Goal: Use online tool/utility: Utilize a website feature to perform a specific function

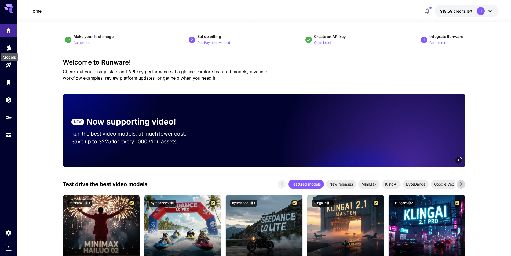
click at [11, 45] on icon "Models" at bounding box center [8, 48] width 6 height 6
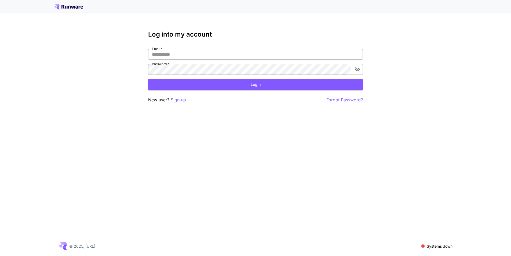
click at [168, 52] on input "Email   *" at bounding box center [255, 54] width 215 height 11
type input "**********"
click at [251, 84] on button "Login" at bounding box center [255, 84] width 215 height 11
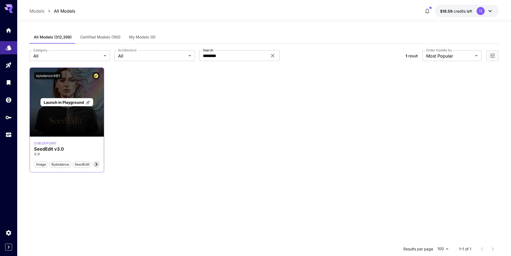
click at [78, 101] on span "Launch in Playground" at bounding box center [64, 102] width 40 height 5
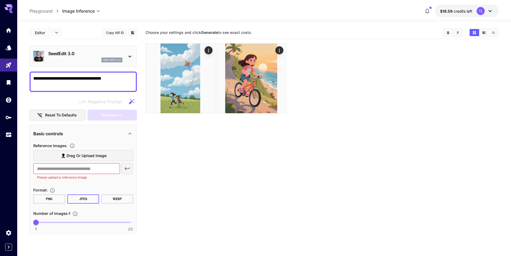
click at [179, 148] on section "Choose your settings and click Generate to see exact costs." at bounding box center [323, 154] width 354 height 256
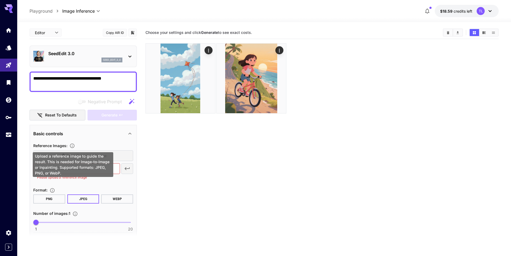
click at [76, 154] on div "Upload a reference image to guide the result. This is needed for Image-to-Image…" at bounding box center [73, 164] width 81 height 25
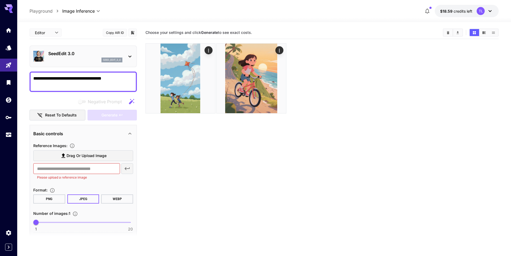
click at [128, 154] on label "Drag or upload image" at bounding box center [83, 155] width 100 height 11
click at [0, 0] on input "Drag or upload image" at bounding box center [0, 0] width 0 height 0
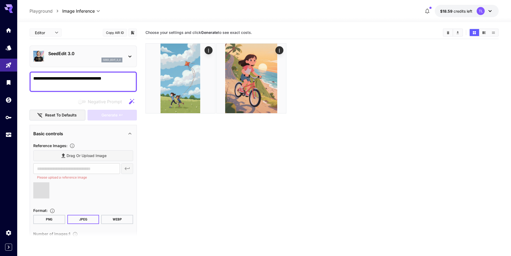
type input "**********"
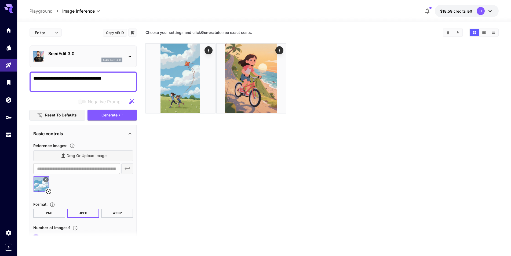
click at [52, 212] on button "PNG" at bounding box center [49, 212] width 32 height 9
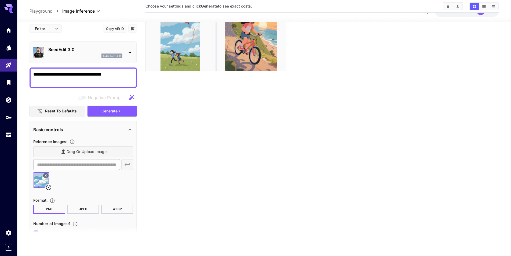
scroll to position [47, 0]
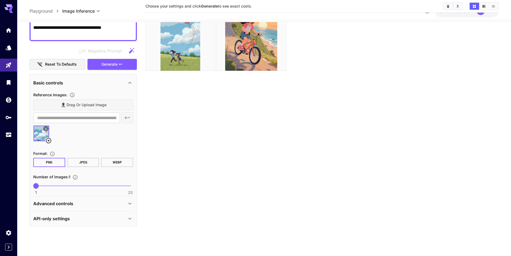
click at [131, 203] on icon at bounding box center [130, 203] width 6 height 6
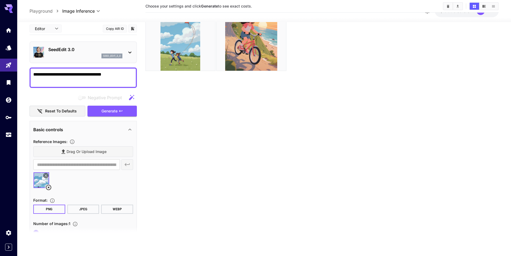
click at [60, 30] on body "**********" at bounding box center [255, 107] width 511 height 298
click at [60, 30] on div at bounding box center [255, 128] width 511 height 256
click at [112, 114] on span "Generate" at bounding box center [110, 111] width 16 height 7
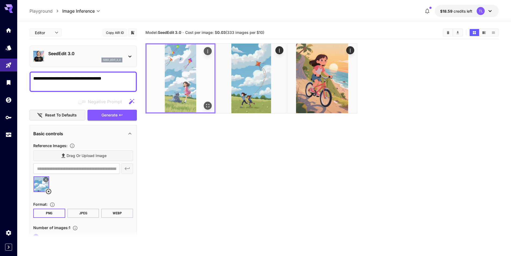
click at [188, 65] on img at bounding box center [181, 78] width 68 height 68
click at [207, 108] on icon "Open in fullscreen" at bounding box center [207, 105] width 5 height 5
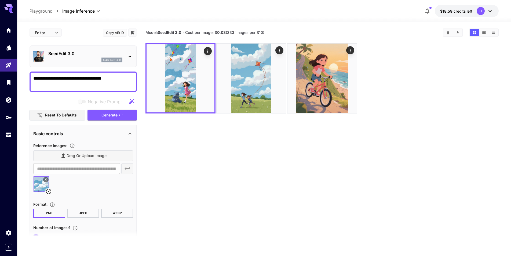
click at [86, 80] on textarea "**********" at bounding box center [83, 81] width 100 height 13
paste textarea "**********"
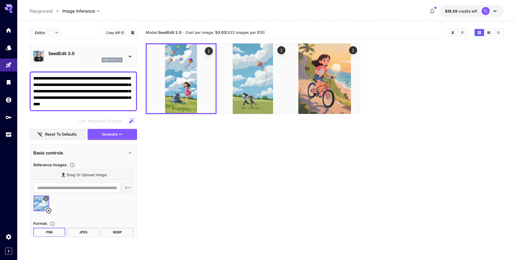
type textarea "**********"
click at [48, 211] on icon at bounding box center [48, 210] width 6 height 6
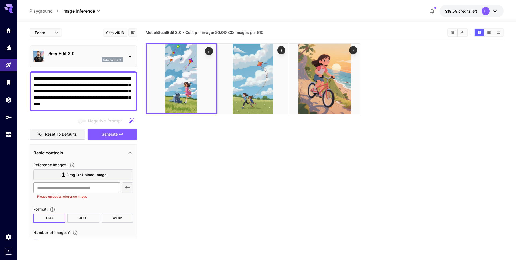
click at [72, 186] on input "text" at bounding box center [76, 187] width 87 height 11
paste input "**********"
type input "**********"
click at [126, 191] on icon "button" at bounding box center [127, 188] width 6 height 6
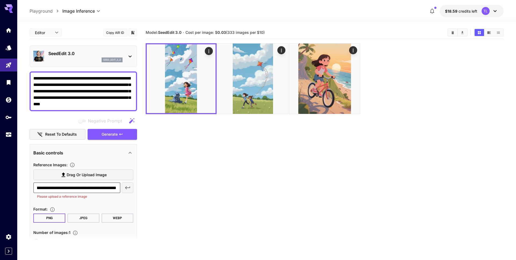
scroll to position [0, 0]
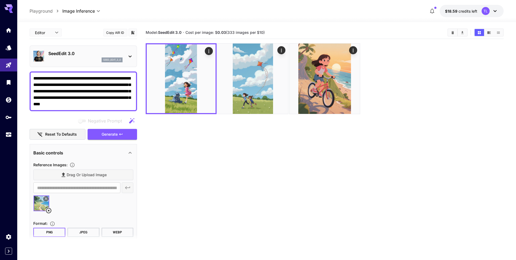
click at [102, 104] on textarea "**********" at bounding box center [83, 91] width 100 height 32
click at [97, 85] on textarea "**********" at bounding box center [83, 91] width 100 height 32
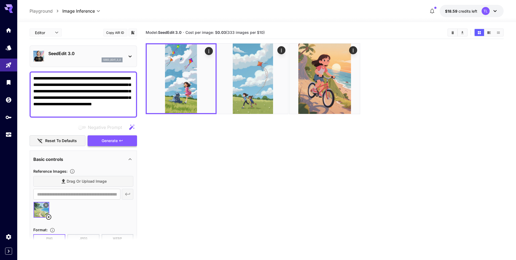
type textarea "**********"
click at [104, 142] on span "Generate" at bounding box center [110, 141] width 16 height 7
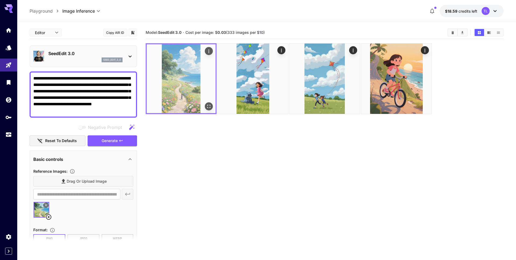
click at [210, 107] on icon "Open in fullscreen" at bounding box center [208, 106] width 5 height 5
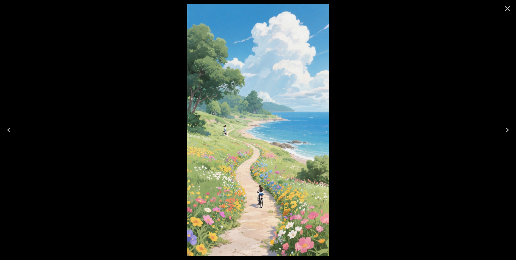
click at [42, 14] on div at bounding box center [258, 130] width 516 height 260
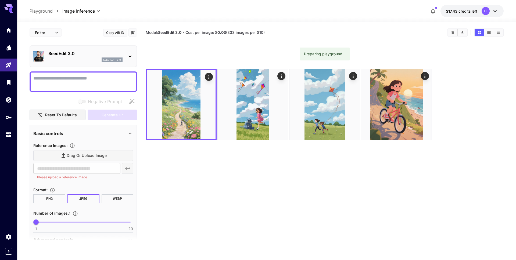
click at [73, 52] on p "SeedEdit 3.0" at bounding box center [85, 53] width 74 height 6
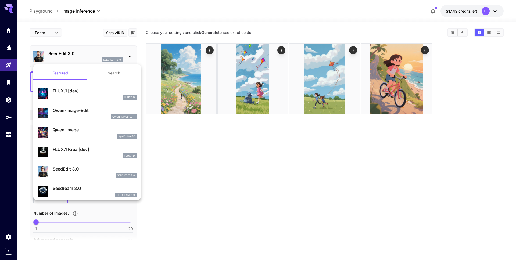
click at [71, 197] on div "seedream_3_0" at bounding box center [95, 195] width 84 height 5
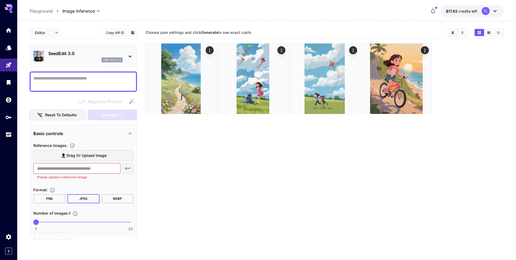
click at [128, 61] on div "SeedEdit 3.0 seed_edit_3_0" at bounding box center [83, 56] width 100 height 16
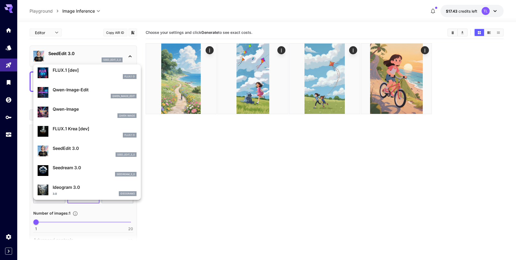
scroll to position [24, 0]
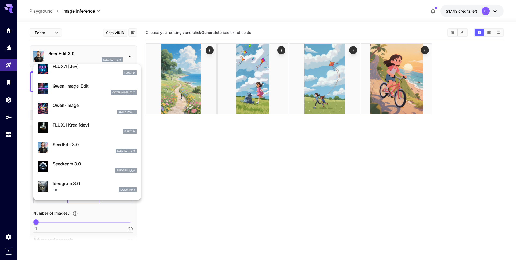
click at [76, 159] on div "Seedream 3.0 seedream_3_0" at bounding box center [87, 166] width 99 height 16
type input "***"
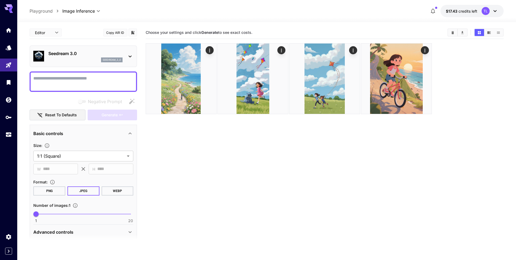
click at [96, 78] on textarea "Negative Prompt" at bounding box center [83, 81] width 100 height 13
paste textarea "**********"
type textarea "**********"
click at [81, 153] on body "**********" at bounding box center [258, 151] width 516 height 302
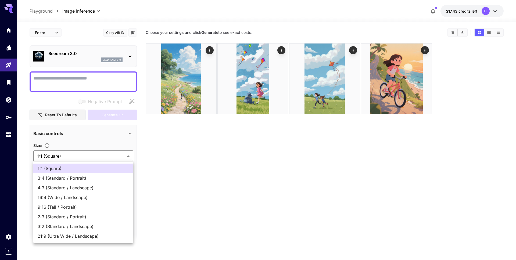
click at [73, 211] on li "9:16 (Tall / Portrait)" at bounding box center [83, 207] width 100 height 10
type input "**********"
type input "***"
type input "****"
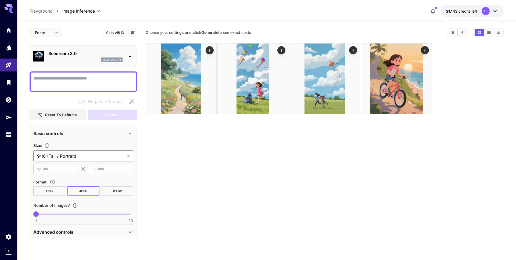
click at [116, 158] on body "**********" at bounding box center [258, 151] width 516 height 302
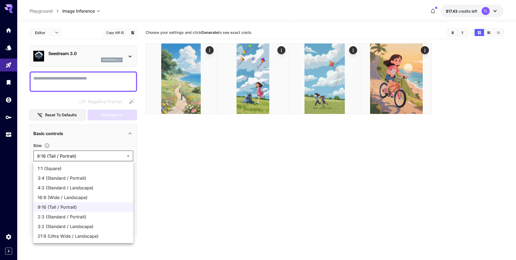
click at [116, 158] on div at bounding box center [258, 130] width 516 height 260
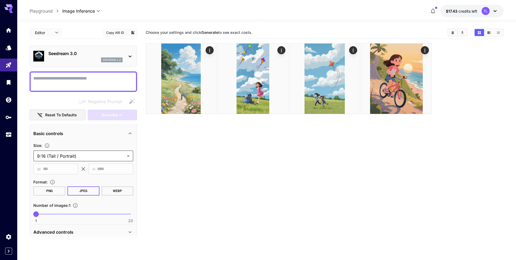
click at [153, 175] on section "Choose your settings and click Generate to see exact costs." at bounding box center [325, 156] width 358 height 260
click at [41, 188] on button "PNG" at bounding box center [49, 190] width 32 height 9
click at [84, 83] on textarea "Negative Prompt" at bounding box center [83, 81] width 100 height 13
paste textarea "**********"
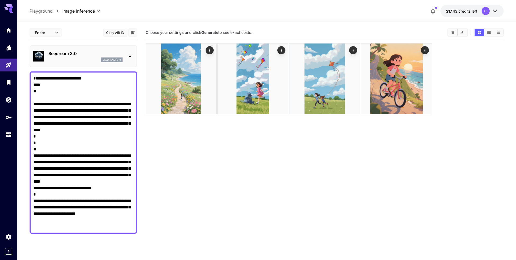
type textarea "*"
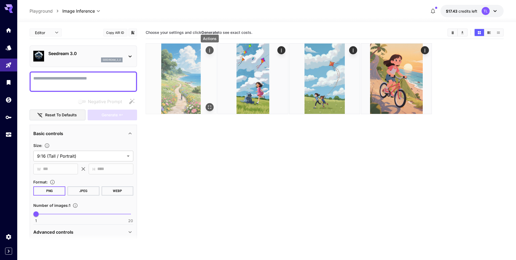
click at [211, 49] on icon "Actions" at bounding box center [209, 50] width 5 height 5
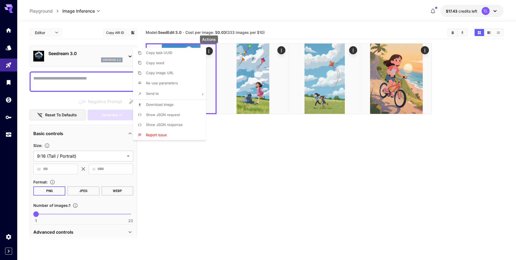
click at [175, 116] on span "Show JSON request" at bounding box center [163, 115] width 34 height 4
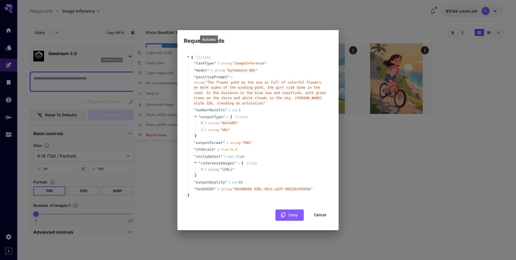
click at [226, 80] on span "" The flower path by the sea is full of colorful flowers on both sides of the w…" at bounding box center [260, 92] width 132 height 25
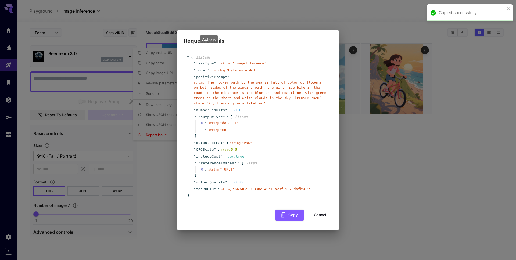
click at [226, 80] on span "" The flower path by the sea is full of colorful flowers on both sides of the w…" at bounding box center [260, 92] width 132 height 25
click at [102, 84] on div "Request Details { 11 item s " taskType " : string " imageInference " " model " …" at bounding box center [258, 130] width 516 height 260
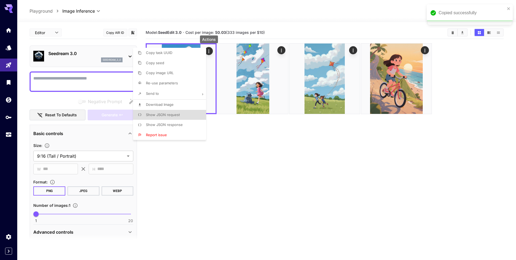
click at [102, 84] on div at bounding box center [258, 130] width 516 height 260
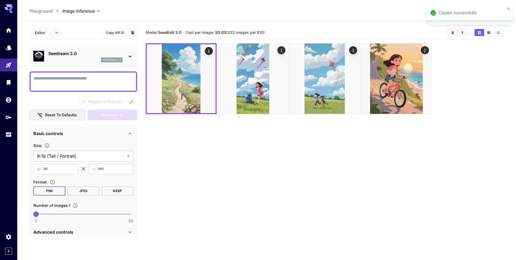
click at [102, 84] on textarea "Negative Prompt" at bounding box center [83, 81] width 100 height 13
paste textarea "**********"
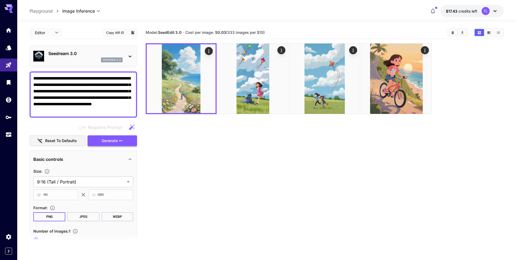
type textarea "**********"
click at [105, 138] on span "Generate" at bounding box center [110, 141] width 16 height 7
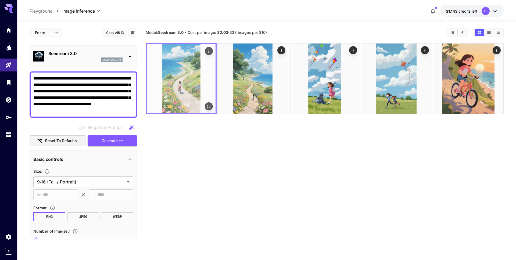
click at [205, 74] on img at bounding box center [181, 78] width 69 height 69
click at [207, 106] on icon "Open in fullscreen" at bounding box center [208, 106] width 3 height 3
click at [209, 52] on icon "Actions" at bounding box center [208, 51] width 5 height 5
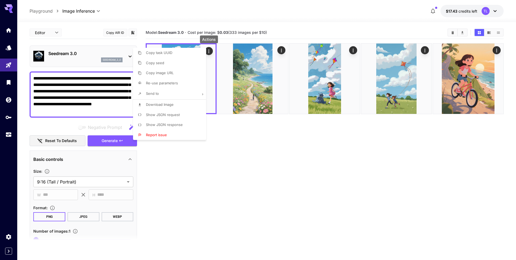
click at [176, 118] on li "Show JSON request" at bounding box center [171, 115] width 76 height 10
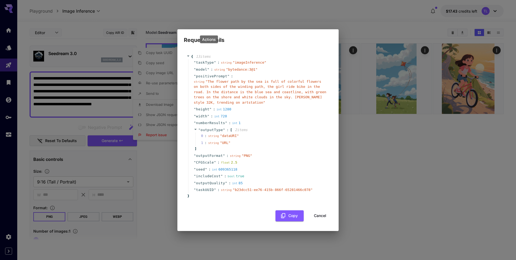
click at [136, 194] on div "Request Details { 13 item s " taskType " : string " imageInference " " model " …" at bounding box center [258, 130] width 516 height 260
click at [321, 217] on button "Cancel" at bounding box center [320, 215] width 24 height 11
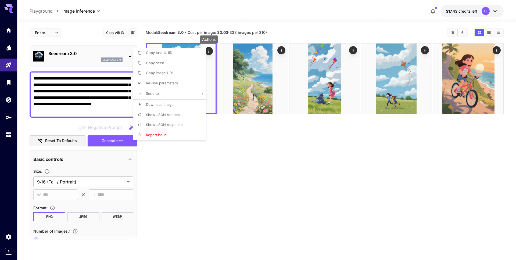
click at [190, 124] on li "Show JSON response" at bounding box center [171, 125] width 76 height 10
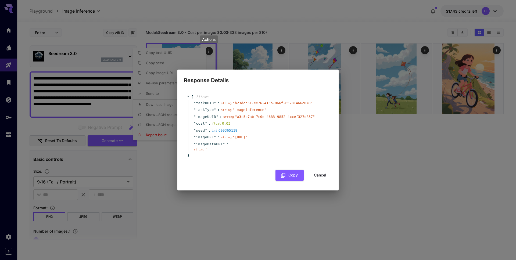
click at [353, 64] on div "Response Details { 7 item s " taskUUID " : string " b23dcc51-ee76-415b-866f-652…" at bounding box center [258, 130] width 516 height 260
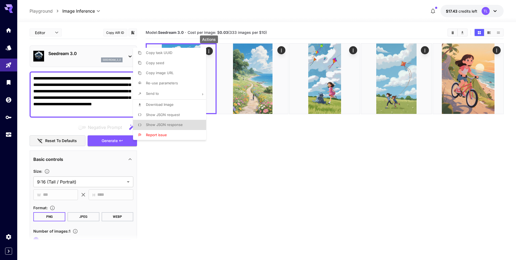
click at [139, 221] on div at bounding box center [258, 130] width 516 height 260
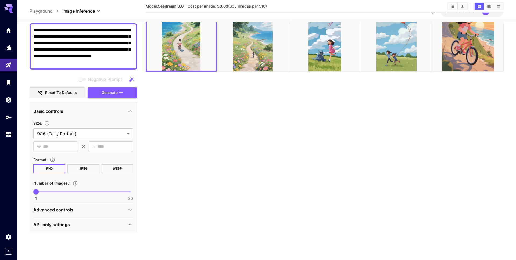
scroll to position [46, 0]
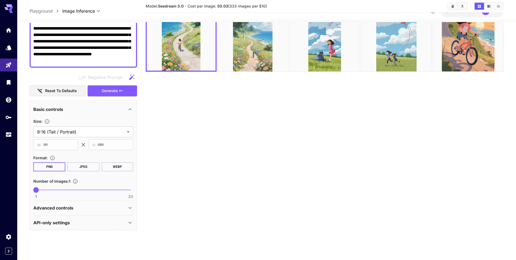
click at [106, 207] on div "Advanced controls" at bounding box center [79, 208] width 93 height 6
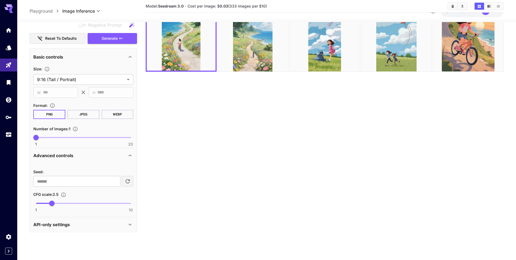
scroll to position [101, 0]
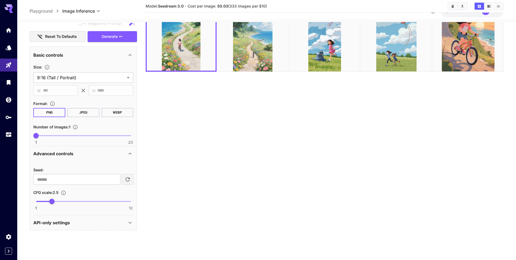
click at [166, 202] on section "Model: Seedream 3.0 · Cost per image: $ 0.03 (333 images per $10)" at bounding box center [325, 114] width 358 height 260
click at [131, 222] on icon at bounding box center [130, 222] width 6 height 6
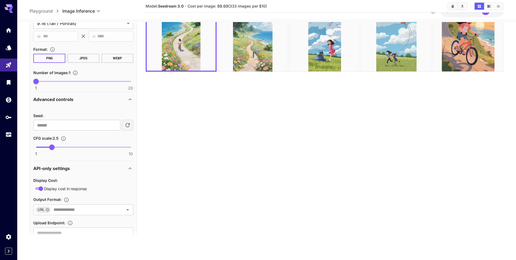
scroll to position [173, 0]
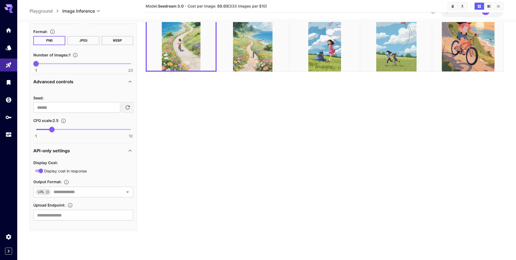
click at [130, 150] on icon at bounding box center [130, 151] width 3 height 2
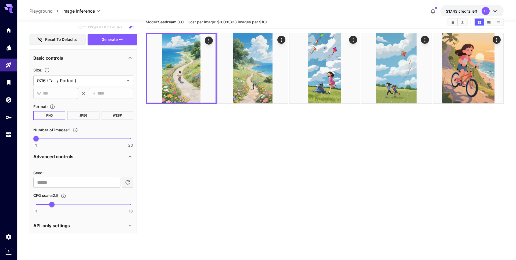
scroll to position [0, 0]
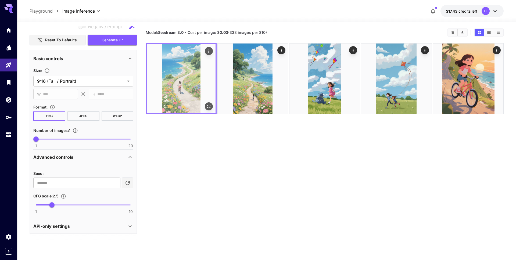
click at [210, 49] on icon "Actions" at bounding box center [208, 51] width 5 height 5
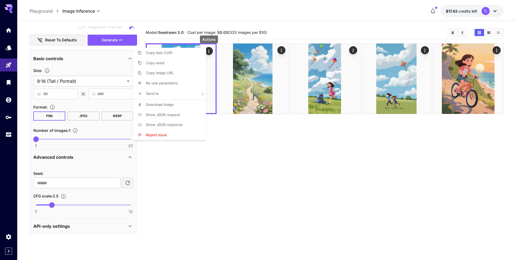
click at [173, 118] on li "Show JSON request" at bounding box center [171, 115] width 76 height 10
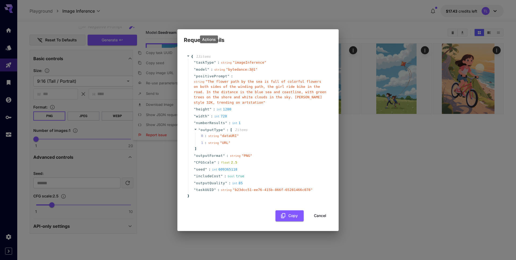
click at [252, 61] on span "" imageInference "" at bounding box center [250, 62] width 34 height 4
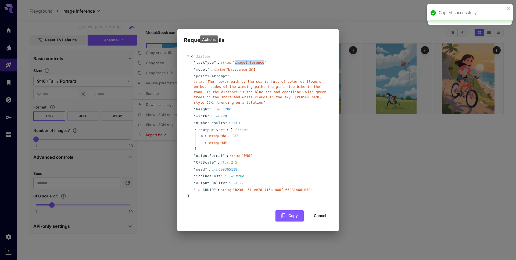
copy span "imageInference"
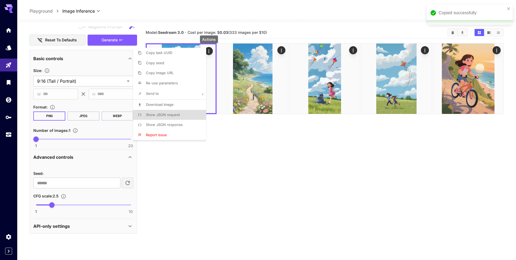
click at [280, 50] on div at bounding box center [258, 130] width 516 height 260
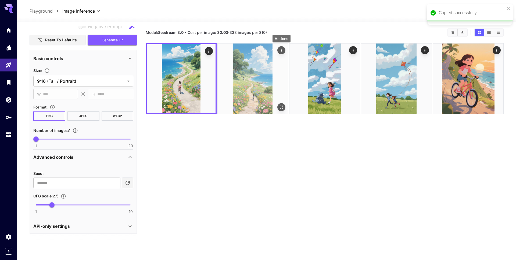
click at [281, 50] on icon "Actions" at bounding box center [281, 50] width 1 height 3
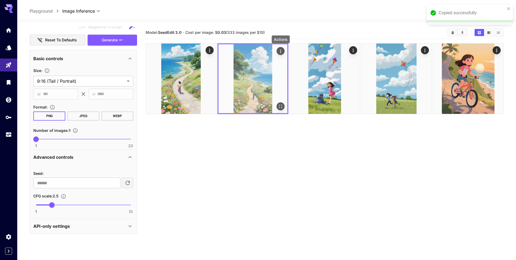
click at [281, 50] on icon "Actions" at bounding box center [280, 51] width 5 height 5
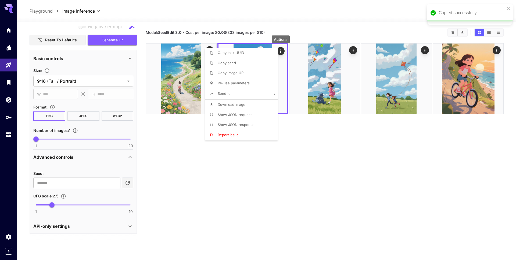
click at [244, 117] on p "Show JSON request" at bounding box center [235, 114] width 34 height 5
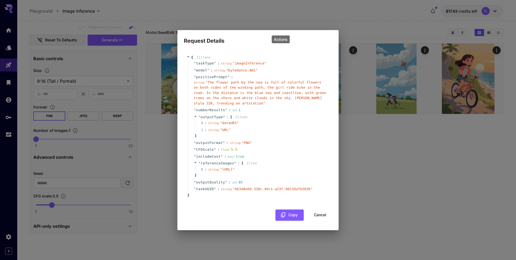
click at [206, 147] on span "CFGScale" at bounding box center [205, 149] width 18 height 5
click at [194, 147] on span """ at bounding box center [195, 149] width 2 height 4
drag, startPoint x: 194, startPoint y: 144, endPoint x: 240, endPoint y: 144, distance: 45.7
click at [240, 146] on div "" CFGScale " : float 5.5" at bounding box center [258, 149] width 141 height 7
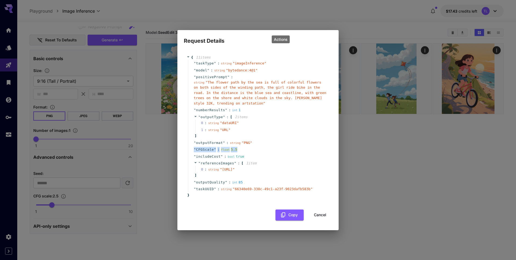
copy div "" CFGScale " : float 5.5"
click at [322, 220] on button "Cancel" at bounding box center [320, 215] width 24 height 11
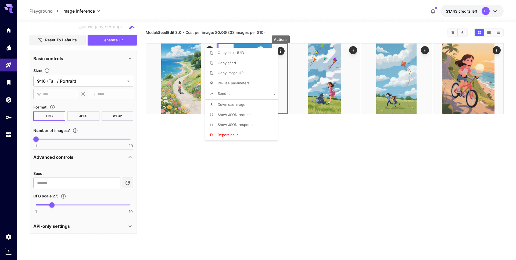
click at [242, 120] on li "Show JSON response" at bounding box center [243, 125] width 76 height 10
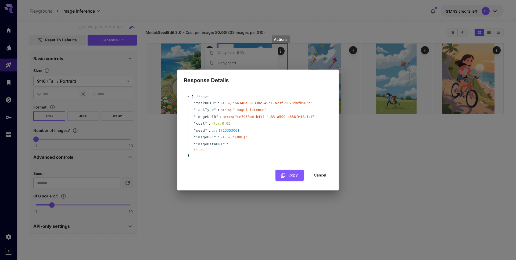
click at [159, 128] on div "Response Details { 7 item s " taskUUID " : string " 66340e69-338c-49c1-a23f-902…" at bounding box center [258, 130] width 516 height 260
click at [156, 103] on div "Response Details { 7 item s " taskUUID " : string " 66340e69-338c-49c1-a23f-902…" at bounding box center [258, 130] width 516 height 260
click at [160, 132] on div "Response Details { 7 item s " taskUUID " : string " 66340e69-338c-49c1-a23f-902…" at bounding box center [258, 130] width 516 height 260
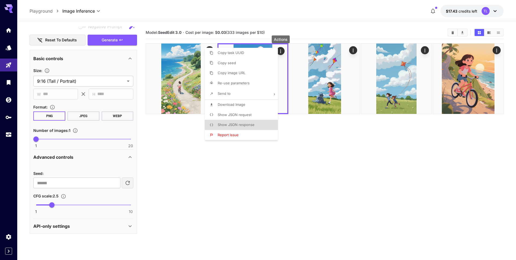
click at [160, 132] on div at bounding box center [258, 130] width 516 height 260
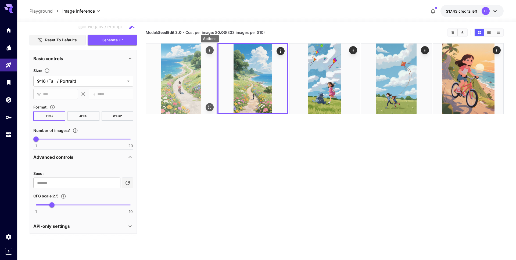
click at [210, 46] on button "Actions" at bounding box center [210, 50] width 8 height 8
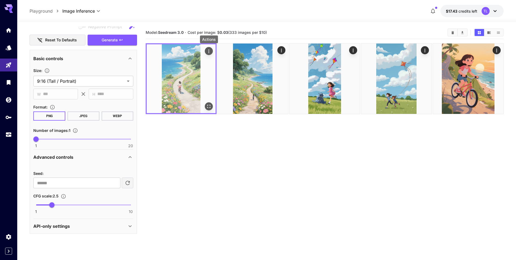
click at [211, 52] on icon "Actions" at bounding box center [208, 51] width 5 height 5
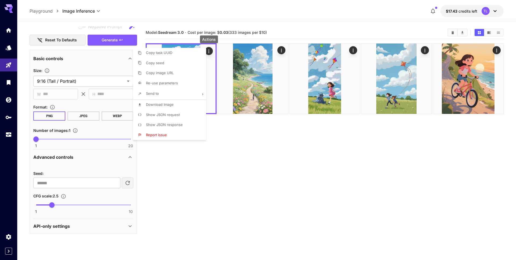
click at [174, 127] on p "Show JSON response" at bounding box center [164, 124] width 37 height 5
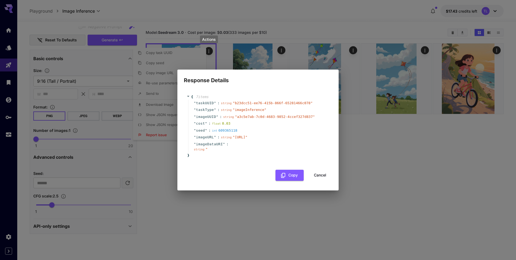
click at [165, 173] on div "Response Details { 7 item s " taskUUID " : string " b23dcc51-ee76-415b-866f-652…" at bounding box center [258, 130] width 516 height 260
click at [415, 134] on div "Response Details { 7 item s " taskUUID " : string " b23dcc51-ee76-415b-866f-652…" at bounding box center [258, 130] width 516 height 260
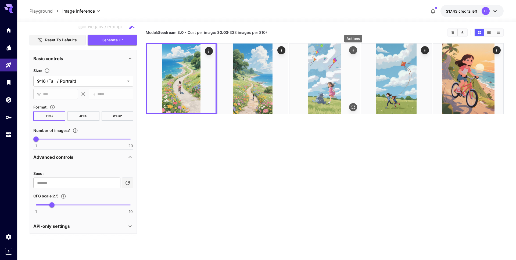
click at [354, 50] on icon "Actions" at bounding box center [352, 50] width 5 height 5
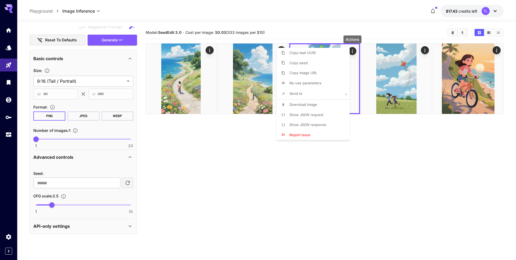
click at [392, 136] on div at bounding box center [258, 130] width 516 height 260
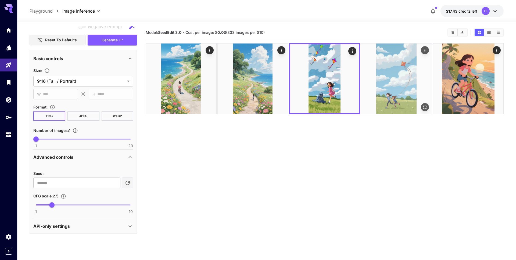
click at [405, 46] on img at bounding box center [396, 79] width 70 height 70
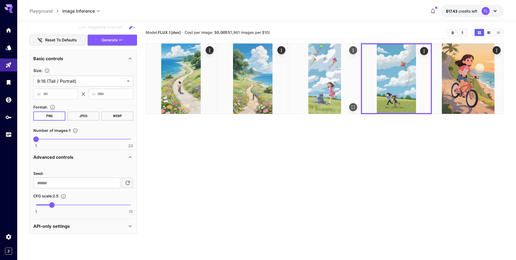
click at [341, 59] on img at bounding box center [324, 79] width 70 height 70
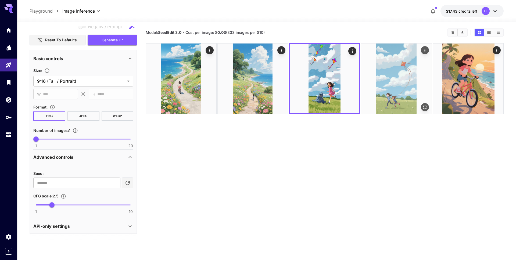
click at [400, 66] on img at bounding box center [396, 79] width 70 height 70
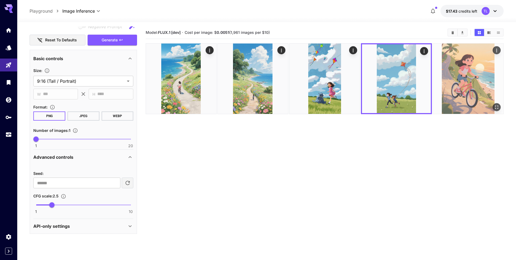
click at [446, 65] on img at bounding box center [468, 79] width 70 height 70
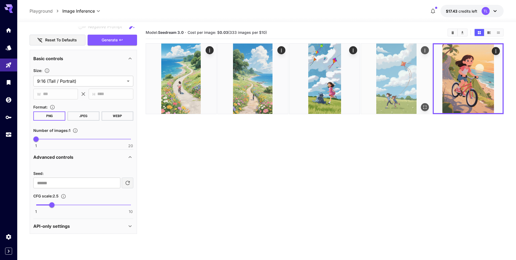
click at [391, 74] on img at bounding box center [396, 79] width 70 height 70
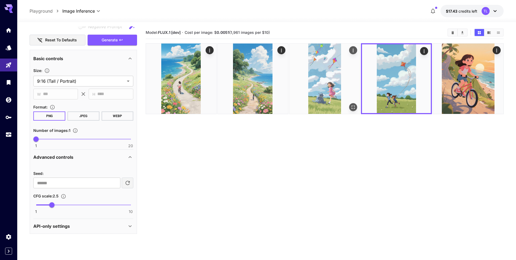
click at [327, 77] on img at bounding box center [324, 79] width 70 height 70
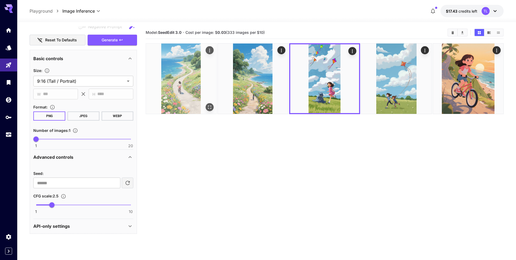
click at [194, 51] on img at bounding box center [181, 79] width 70 height 70
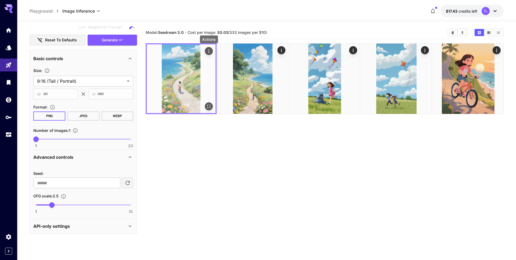
click at [209, 50] on icon "Actions" at bounding box center [208, 51] width 5 height 5
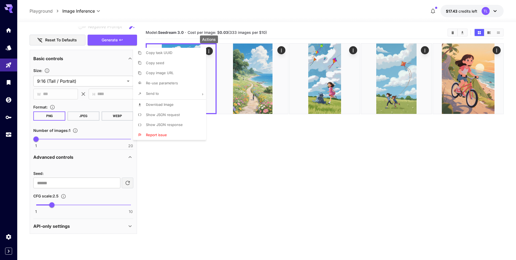
click at [186, 116] on li "Show JSON request" at bounding box center [171, 115] width 76 height 10
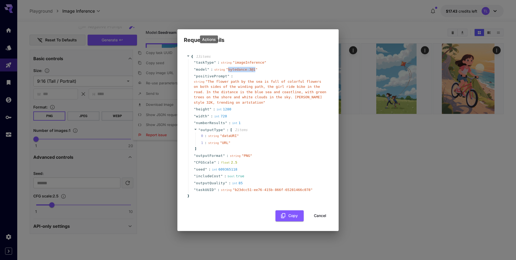
drag, startPoint x: 255, startPoint y: 69, endPoint x: 228, endPoint y: 70, distance: 26.9
click at [228, 70] on span "" bytedance:3@1 "" at bounding box center [241, 69] width 31 height 4
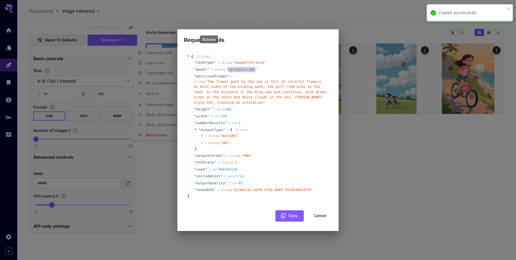
copy span "bytedance:3@1"
click at [322, 216] on button "Cancel" at bounding box center [320, 215] width 24 height 11
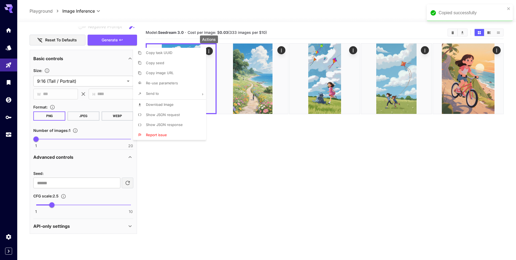
click at [270, 86] on div at bounding box center [258, 130] width 516 height 260
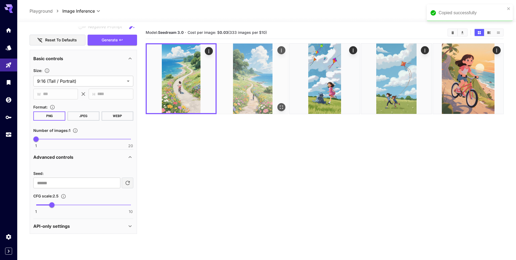
click at [275, 82] on img at bounding box center [253, 79] width 70 height 70
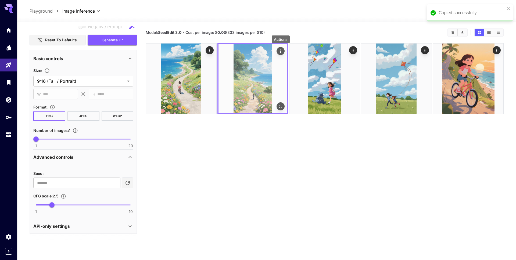
click at [282, 53] on icon "Actions" at bounding box center [280, 51] width 5 height 5
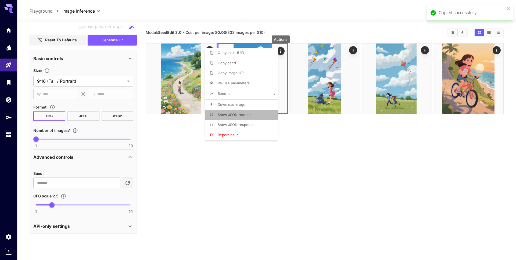
click at [251, 117] on li "Show JSON request" at bounding box center [243, 115] width 76 height 10
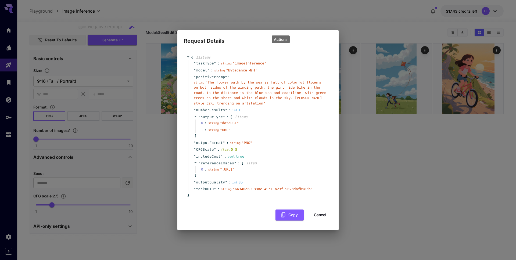
click at [256, 68] on div "string " bytedance:4@1 "" at bounding box center [235, 70] width 43 height 5
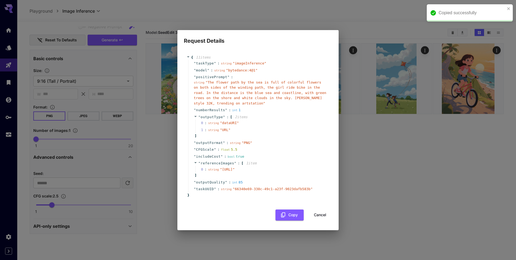
click at [324, 221] on button "Cancel" at bounding box center [320, 215] width 24 height 11
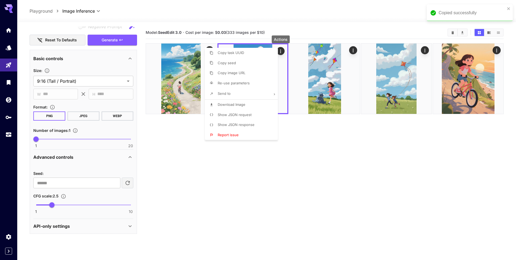
click at [324, 221] on div at bounding box center [258, 130] width 516 height 260
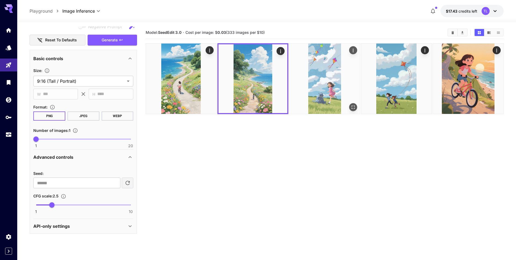
click at [332, 91] on img at bounding box center [324, 79] width 70 height 70
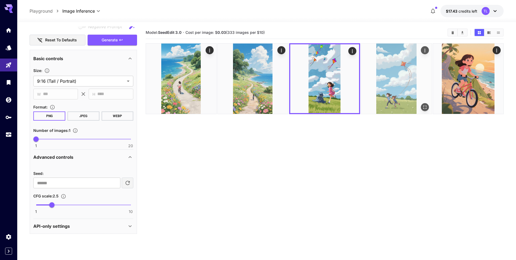
click at [380, 85] on img at bounding box center [396, 79] width 70 height 70
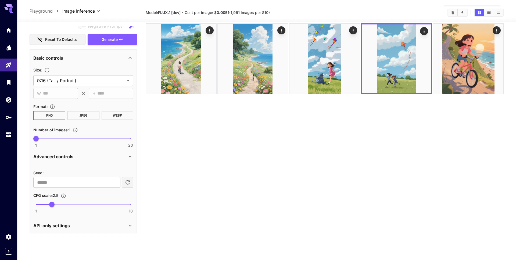
scroll to position [42, 0]
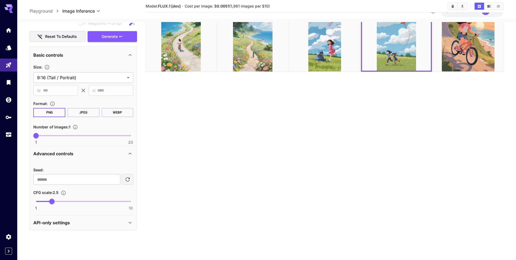
click at [74, 228] on div "API-only settings" at bounding box center [83, 222] width 100 height 13
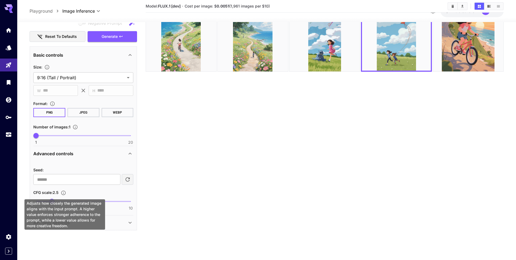
click at [66, 193] on icon "Adjusts how closely the generated image aligns with the input prompt. A higher …" at bounding box center [63, 193] width 5 height 5
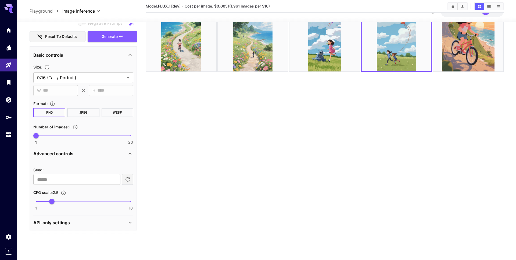
scroll to position [0, 0]
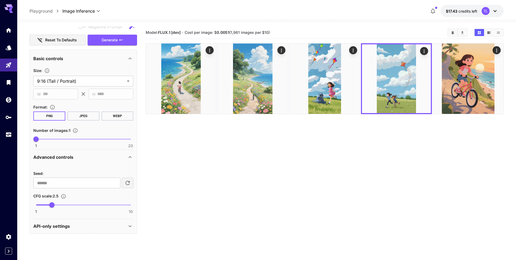
click at [45, 204] on span "1 10 2.5" at bounding box center [83, 205] width 95 height 8
click at [47, 204] on span "1.8" at bounding box center [44, 204] width 5 height 5
type input "***"
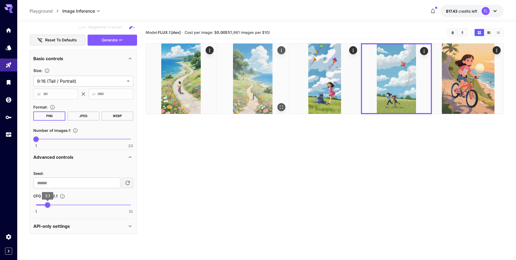
click at [265, 89] on img at bounding box center [253, 79] width 70 height 70
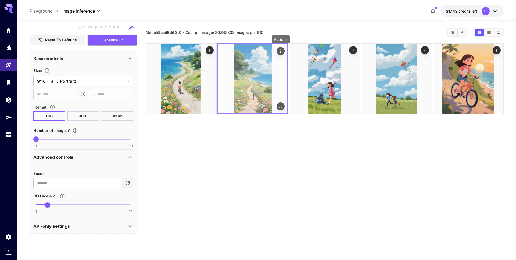
click at [278, 51] on icon "Actions" at bounding box center [280, 51] width 5 height 5
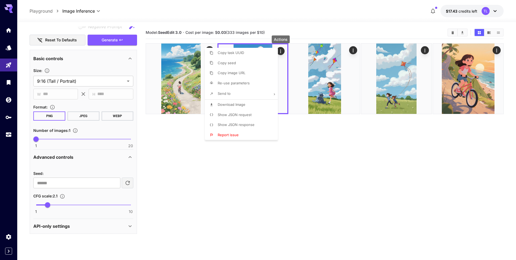
click at [317, 186] on div at bounding box center [258, 130] width 516 height 260
